Goal: Task Accomplishment & Management: Manage account settings

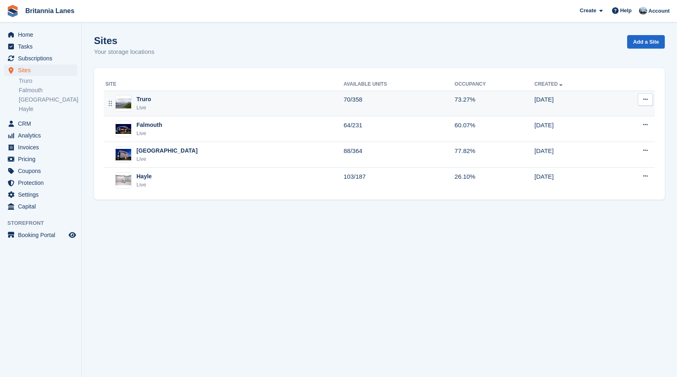
click at [168, 98] on div "Truro Live" at bounding box center [224, 103] width 238 height 17
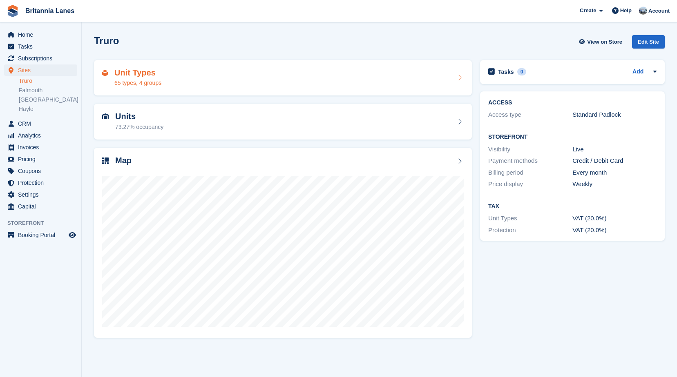
click at [145, 81] on div "65 types, 4 groups" at bounding box center [137, 83] width 47 height 9
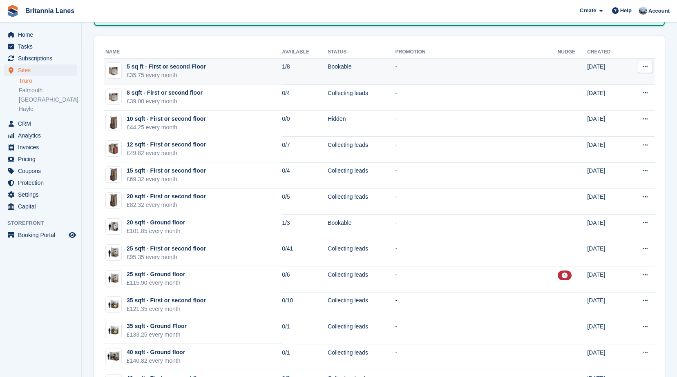
scroll to position [82, 0]
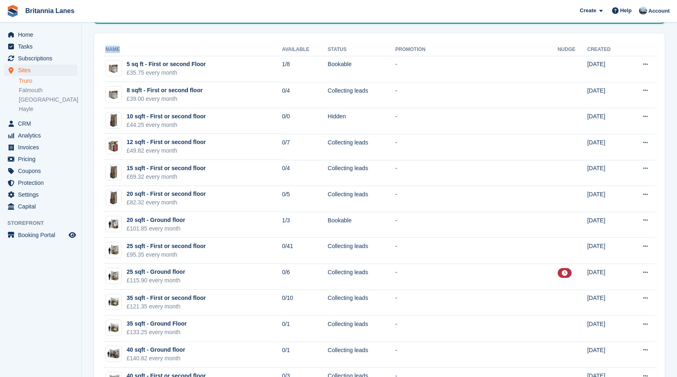
drag, startPoint x: 106, startPoint y: 48, endPoint x: 125, endPoint y: 53, distance: 19.3
click at [125, 53] on th "Name" at bounding box center [193, 49] width 178 height 13
drag, startPoint x: 125, startPoint y: 53, endPoint x: 191, endPoint y: 46, distance: 66.1
click at [191, 46] on th "Name" at bounding box center [193, 49] width 178 height 13
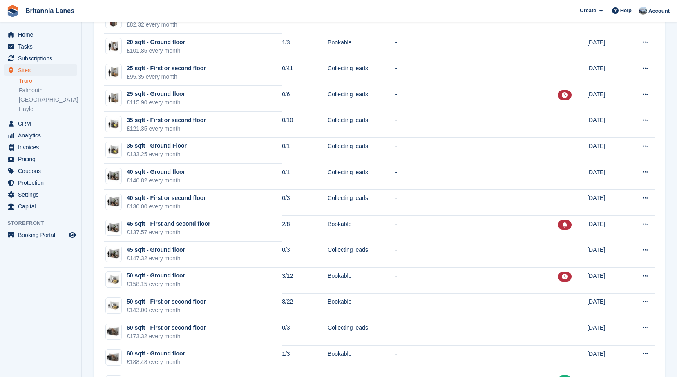
scroll to position [245, 0]
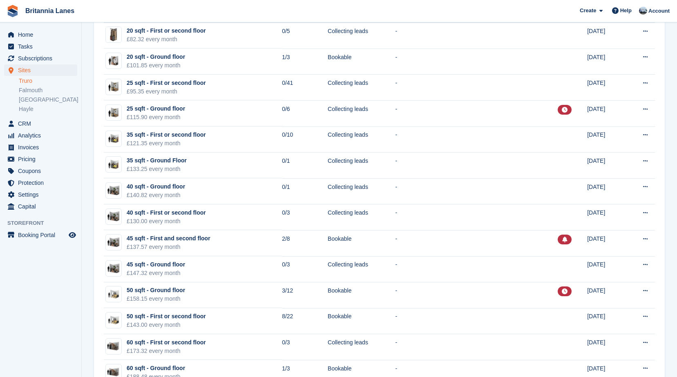
drag, startPoint x: 87, startPoint y: 33, endPoint x: 95, endPoint y: 56, distance: 24.3
click at [35, 34] on span "Home" at bounding box center [42, 34] width 49 height 11
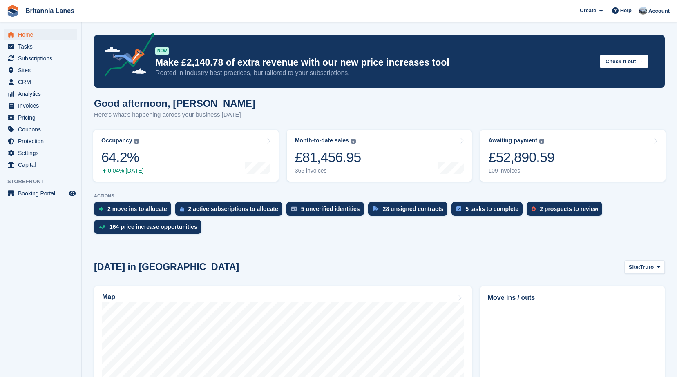
click at [208, 115] on p "Here's what's happening across your business today" at bounding box center [174, 114] width 161 height 9
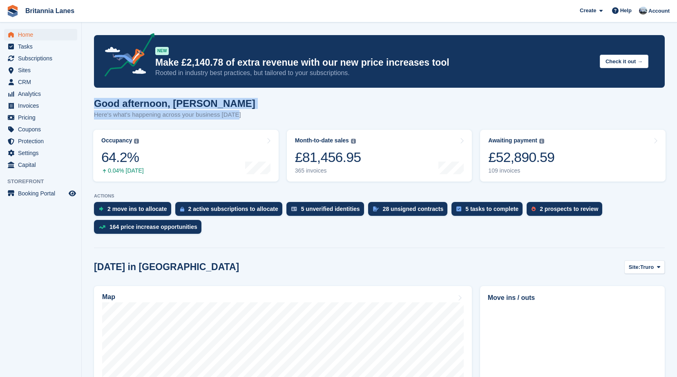
drag, startPoint x: 220, startPoint y: 116, endPoint x: 96, endPoint y: 103, distance: 124.5
click at [96, 103] on div "Good afternoon, John Here's what's happening across your business today" at bounding box center [174, 109] width 161 height 22
drag, startPoint x: 96, startPoint y: 103, endPoint x: 198, endPoint y: 105, distance: 101.4
click at [198, 105] on h1 "Good afternoon, John" at bounding box center [174, 103] width 161 height 11
drag, startPoint x: 239, startPoint y: 116, endPoint x: 95, endPoint y: 96, distance: 145.5
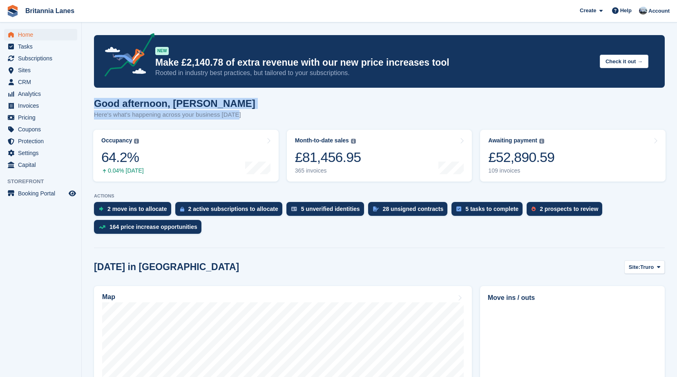
drag, startPoint x: 95, startPoint y: 96, endPoint x: 193, endPoint y: 103, distance: 98.2
click at [193, 103] on h1 "Good afternoon, John" at bounding box center [174, 103] width 161 height 11
drag, startPoint x: 239, startPoint y: 118, endPoint x: 89, endPoint y: 92, distance: 151.2
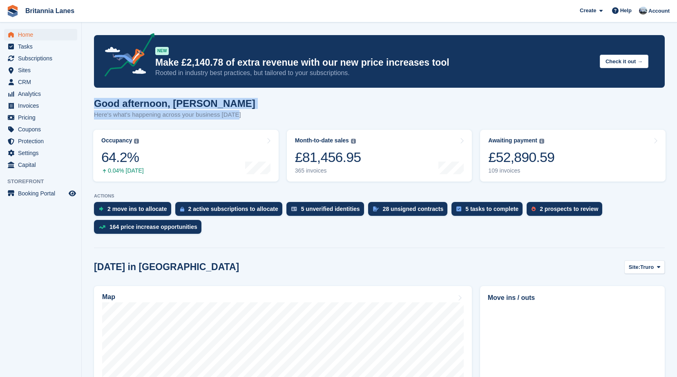
drag, startPoint x: 89, startPoint y: 92, endPoint x: 237, endPoint y: 100, distance: 147.7
click at [237, 100] on div "Good afternoon, John Here's what's happening across your business today" at bounding box center [379, 113] width 571 height 31
drag, startPoint x: 237, startPoint y: 114, endPoint x: 87, endPoint y: 103, distance: 149.9
click at [205, 101] on h1 "Good afternoon, John" at bounding box center [174, 103] width 161 height 11
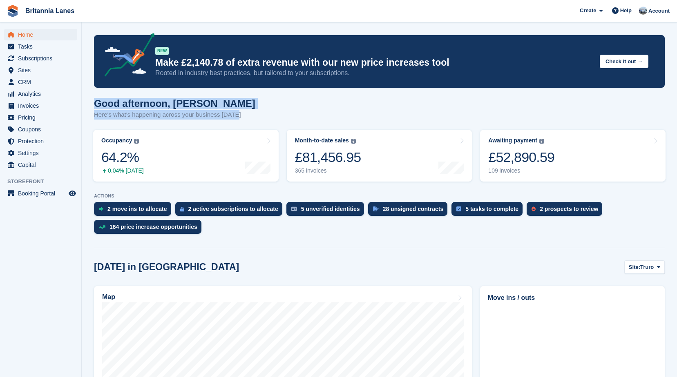
drag, startPoint x: 236, startPoint y: 115, endPoint x: 87, endPoint y: 106, distance: 149.4
drag, startPoint x: 87, startPoint y: 106, endPoint x: 245, endPoint y: 98, distance: 157.9
drag, startPoint x: 236, startPoint y: 115, endPoint x: 93, endPoint y: 103, distance: 143.9
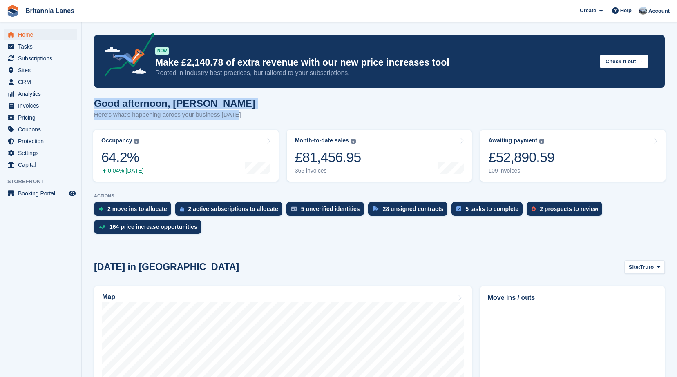
click at [208, 103] on h1 "Good afternoon, John" at bounding box center [174, 103] width 161 height 11
drag, startPoint x: 238, startPoint y: 114, endPoint x: 89, endPoint y: 103, distance: 148.8
drag, startPoint x: 89, startPoint y: 103, endPoint x: 215, endPoint y: 98, distance: 125.9
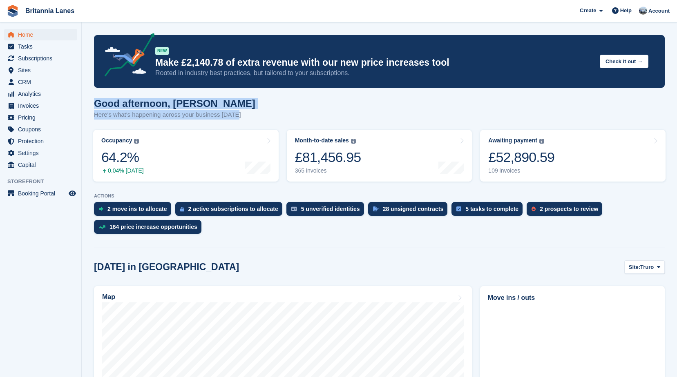
click at [215, 98] on h1 "Good afternoon, John" at bounding box center [174, 103] width 161 height 11
